Goal: Feedback & Contribution: Submit feedback/report problem

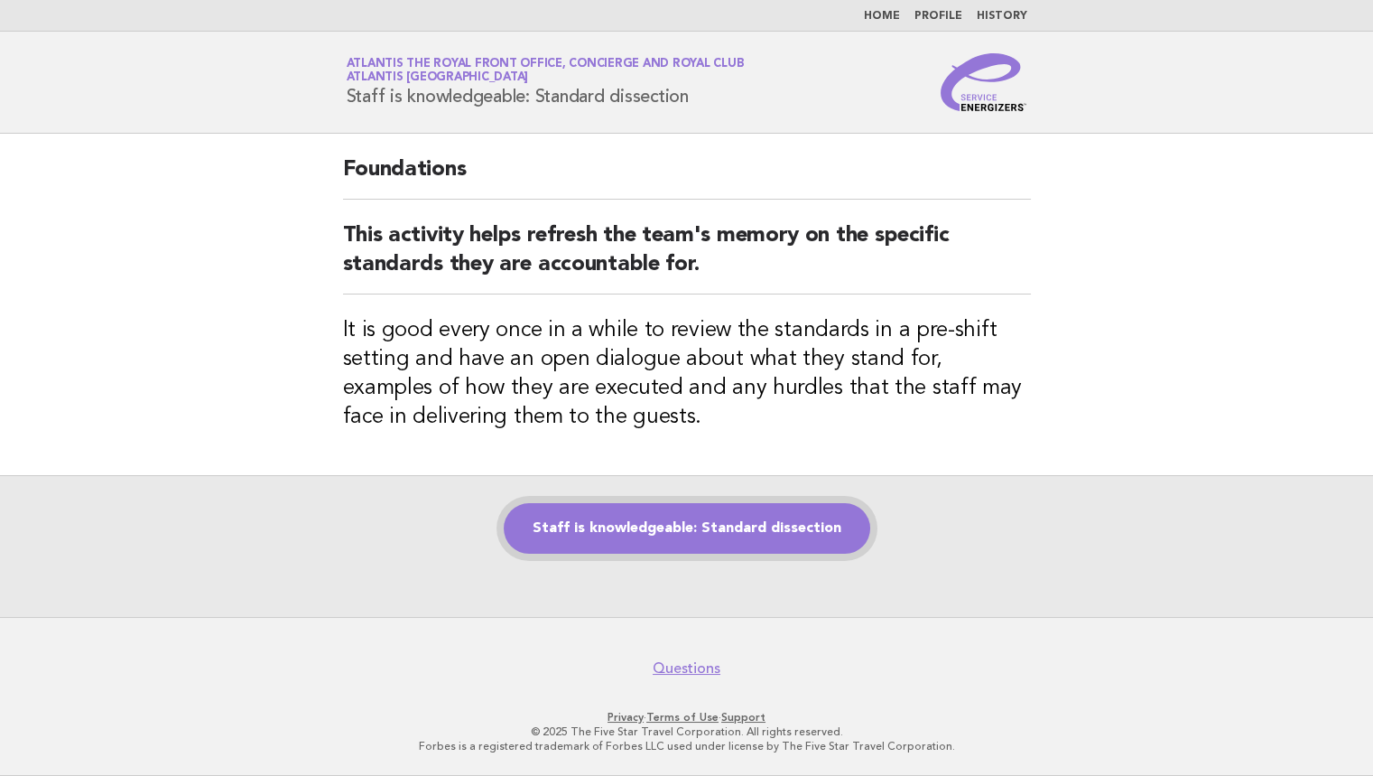
click at [646, 503] on link "Staff is knowledgeable: Standard dissection" at bounding box center [687, 528] width 367 height 51
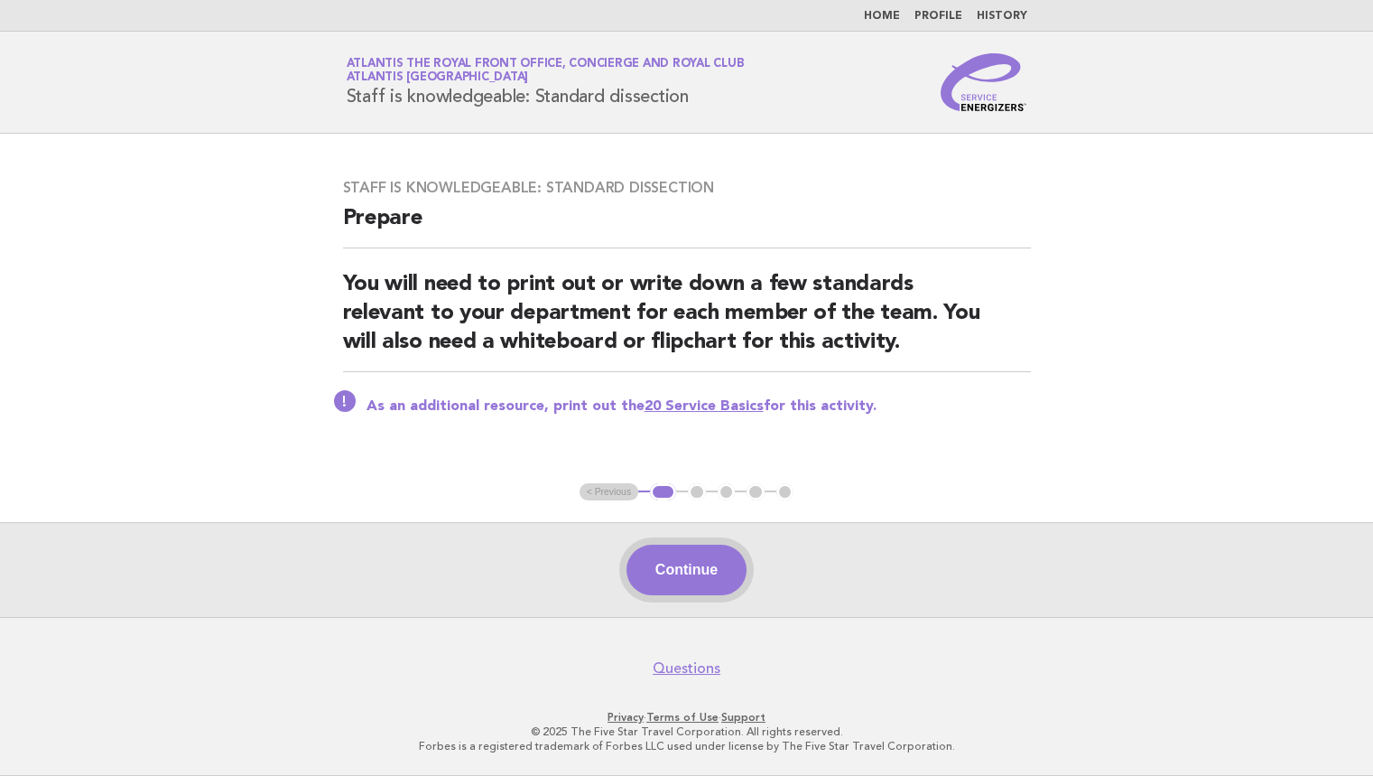
click at [684, 573] on button "Continue" at bounding box center [687, 569] width 120 height 51
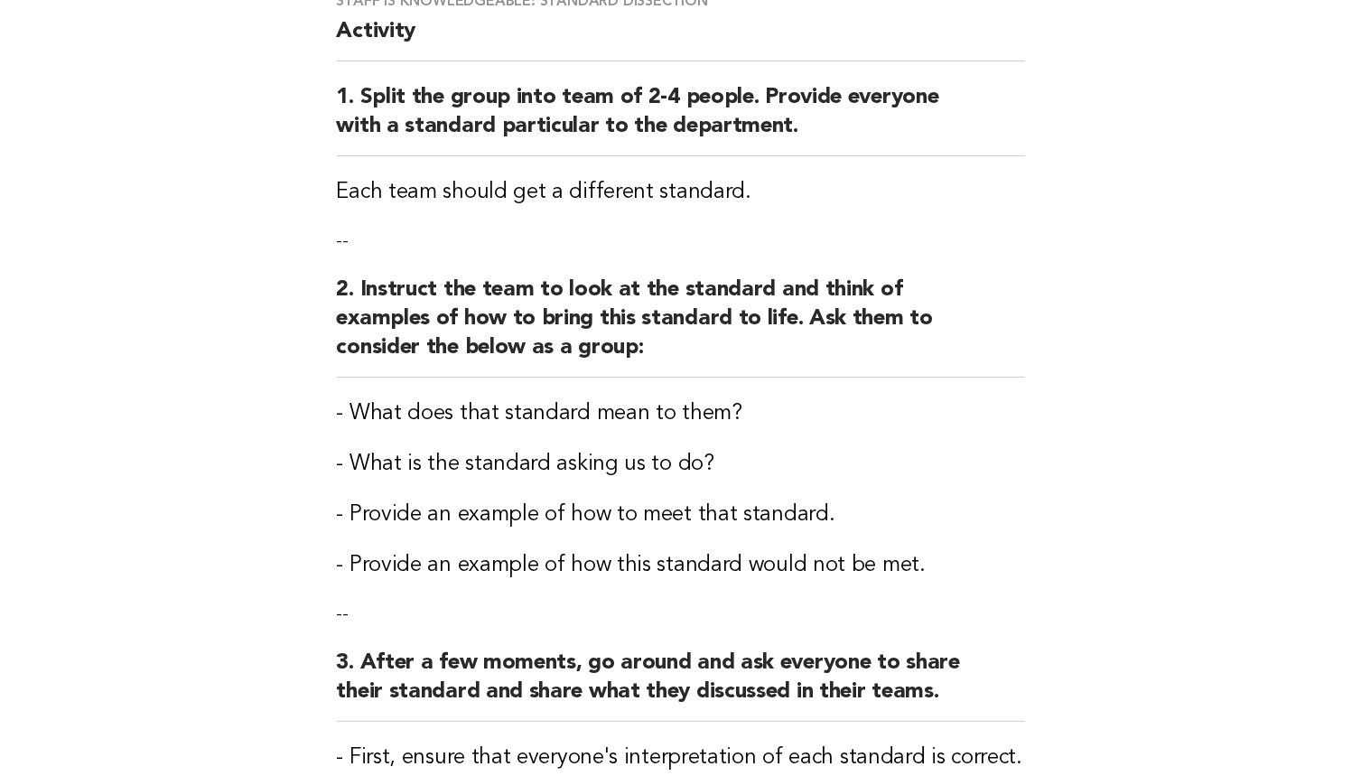
scroll to position [81, 0]
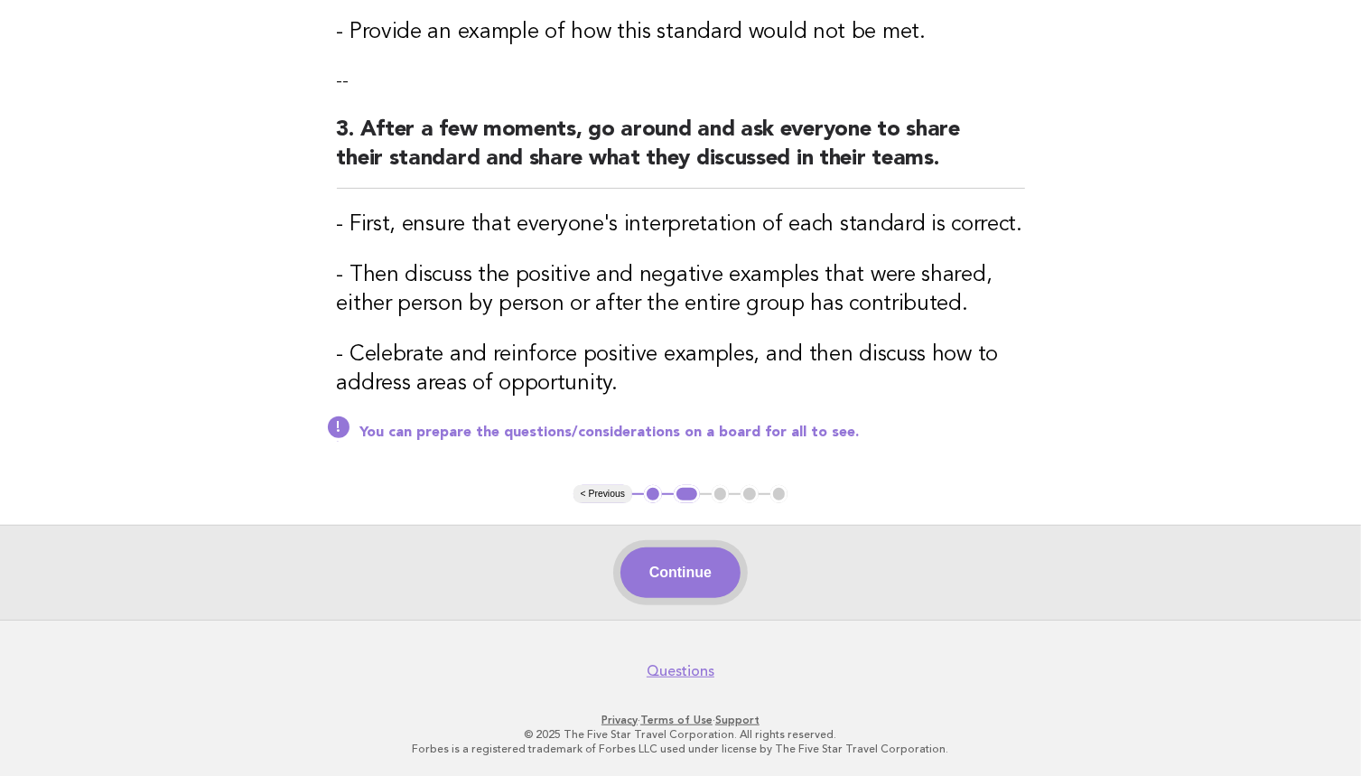
click at [638, 561] on button "Continue" at bounding box center [680, 572] width 120 height 51
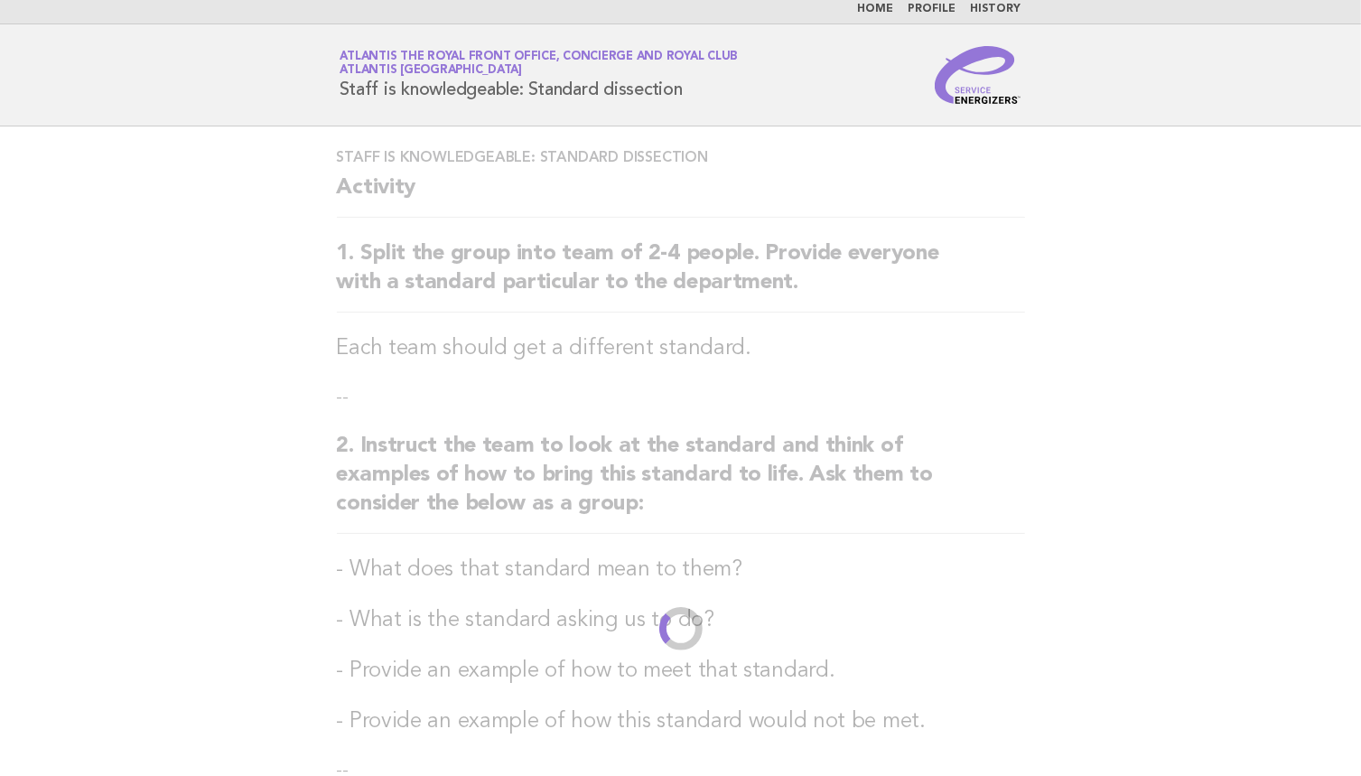
scroll to position [0, 0]
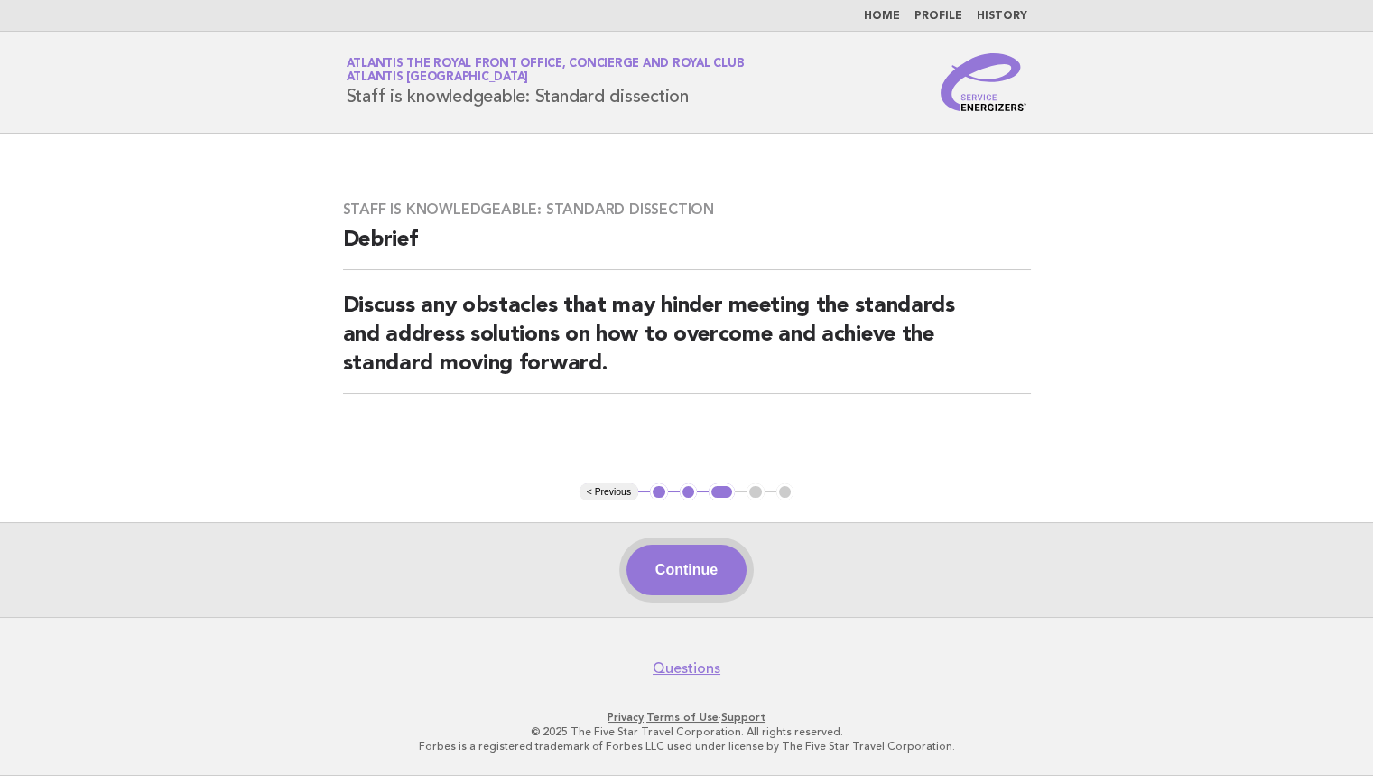
click at [701, 555] on button "Continue" at bounding box center [687, 569] width 120 height 51
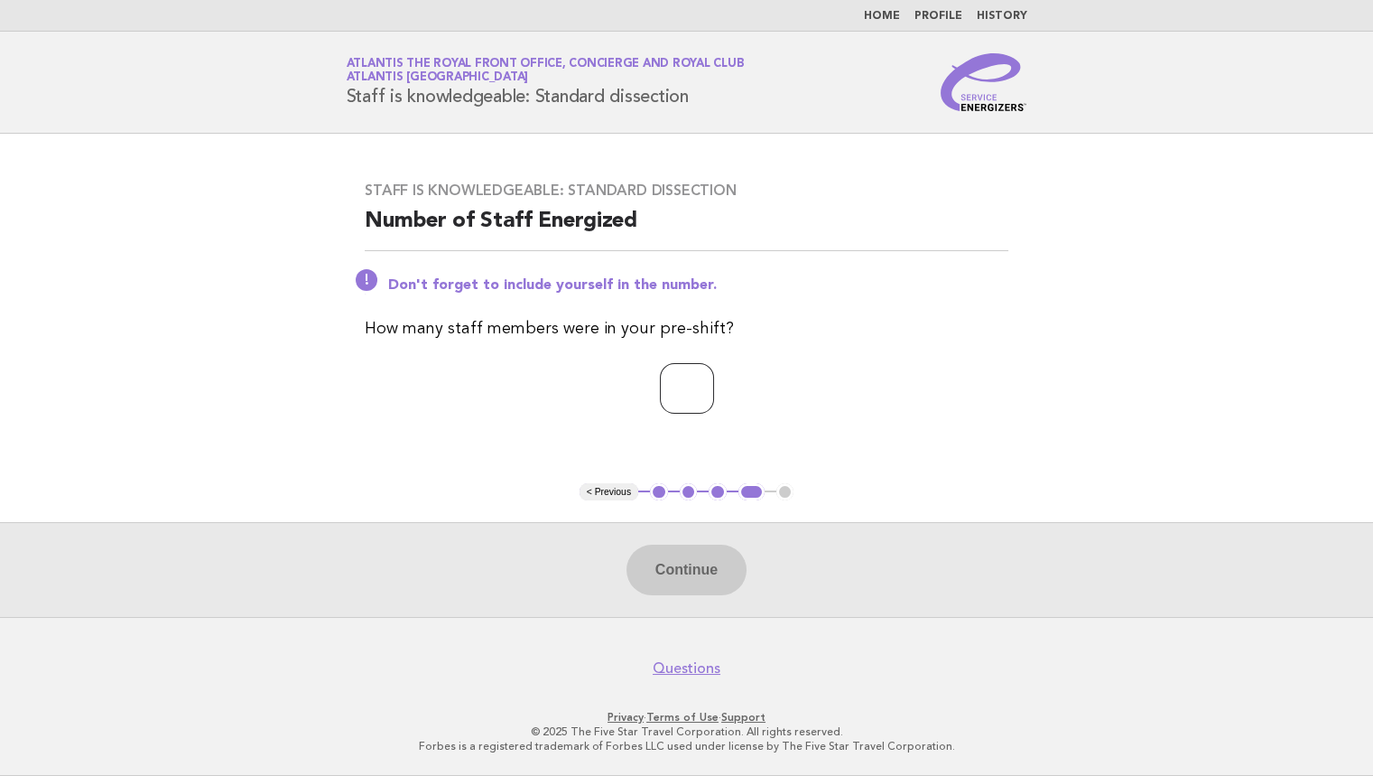
click at [681, 377] on input "number" at bounding box center [687, 388] width 54 height 51
click at [714, 374] on input "number" at bounding box center [687, 388] width 54 height 51
click at [714, 388] on input "*" at bounding box center [687, 388] width 54 height 51
click at [714, 378] on input "*" at bounding box center [687, 388] width 54 height 51
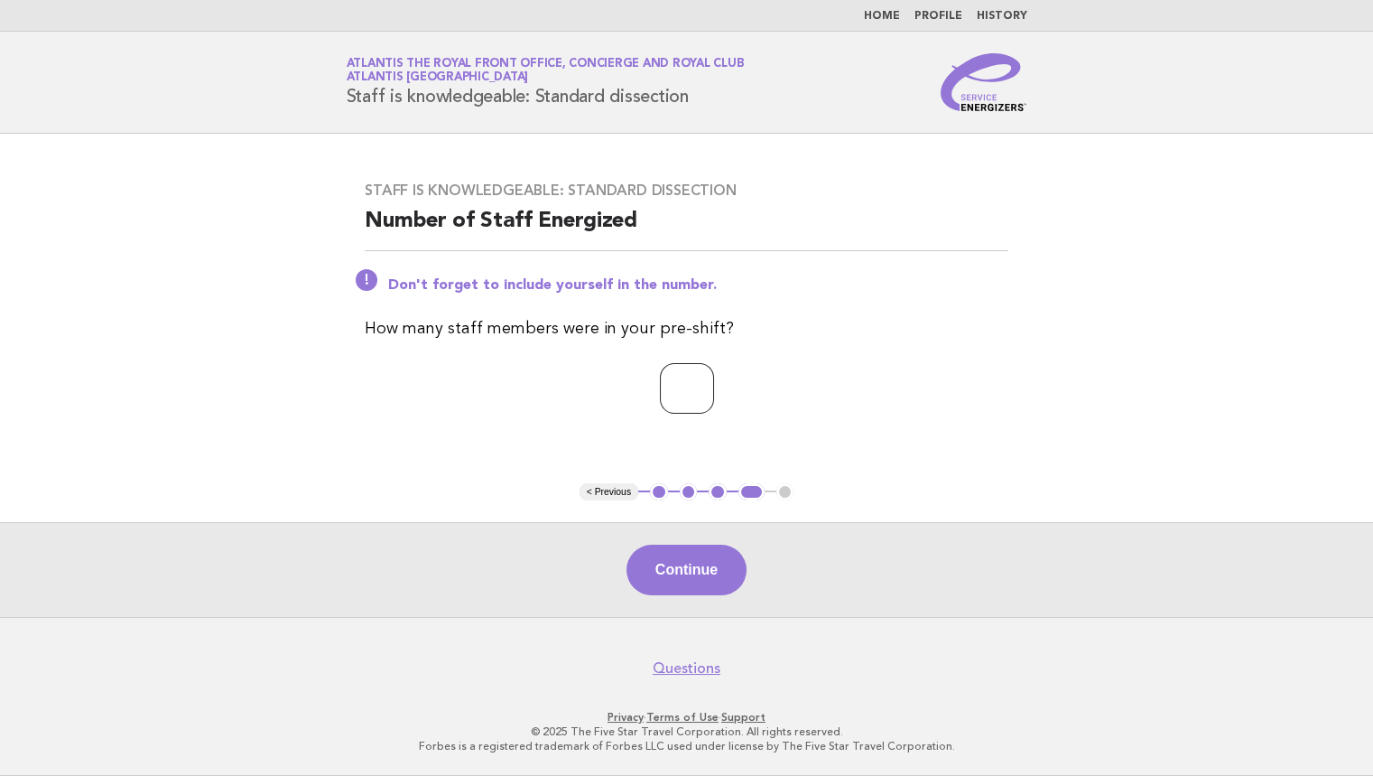
click at [714, 378] on input "*" at bounding box center [687, 388] width 54 height 51
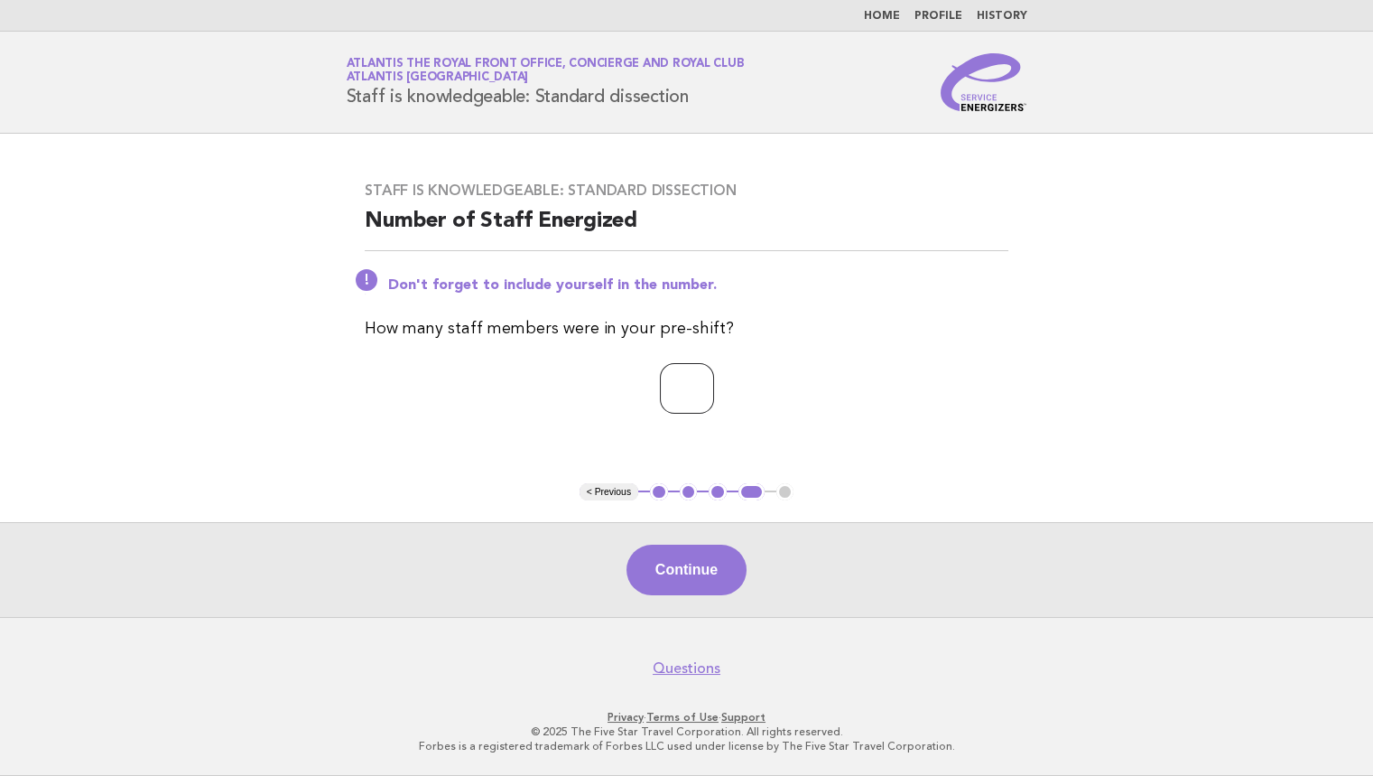
type input "*"
click at [714, 378] on input "*" at bounding box center [687, 388] width 54 height 51
click at [728, 571] on button "Continue" at bounding box center [687, 569] width 120 height 51
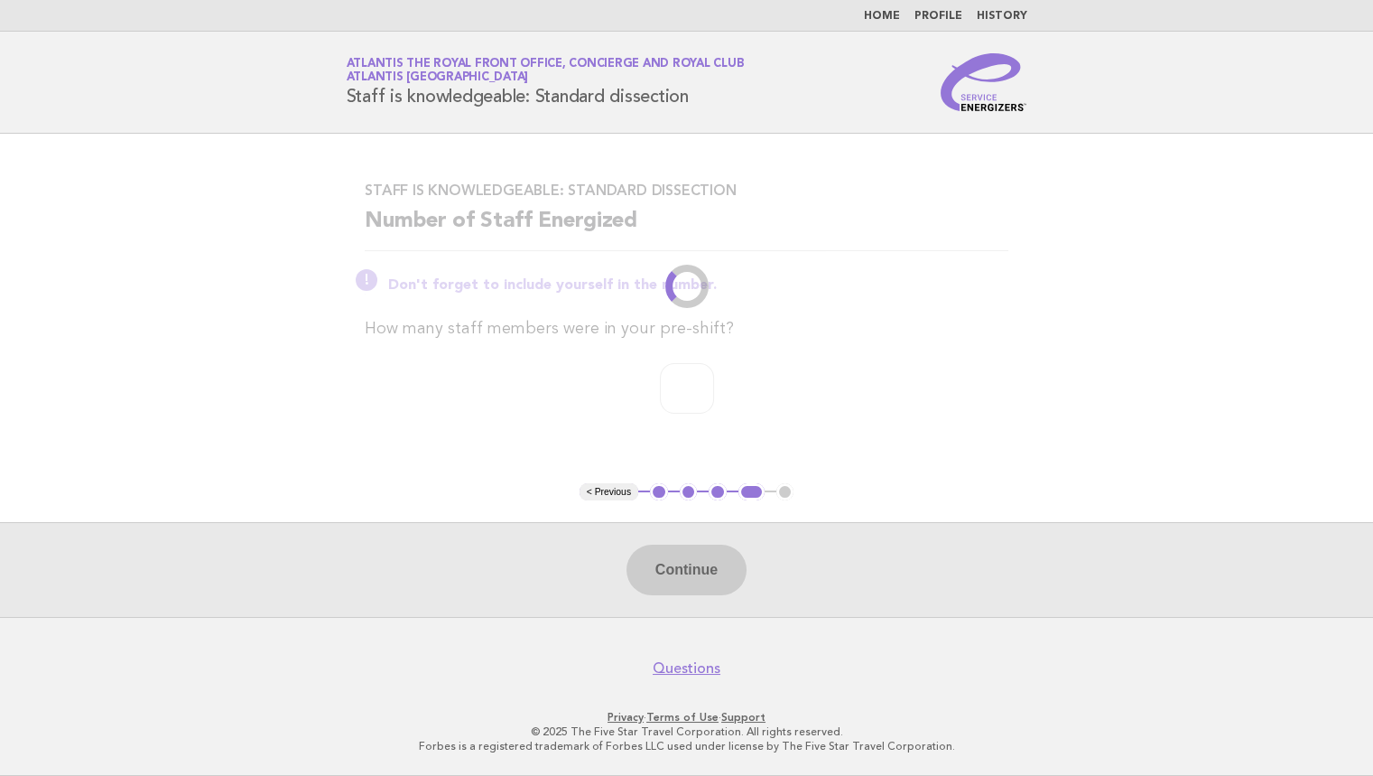
drag, startPoint x: 1212, startPoint y: 352, endPoint x: 1250, endPoint y: 126, distance: 228.9
click at [1212, 352] on main "Staff is knowledgeable: Standard dissection Number of Staff Energized Don't for…" at bounding box center [686, 375] width 1373 height 483
